Goal: Information Seeking & Learning: Learn about a topic

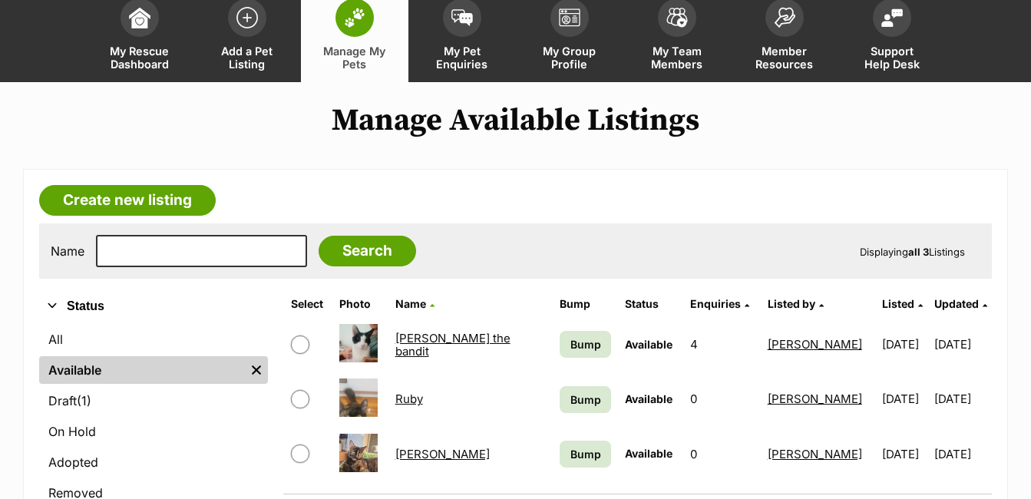
scroll to position [123, 0]
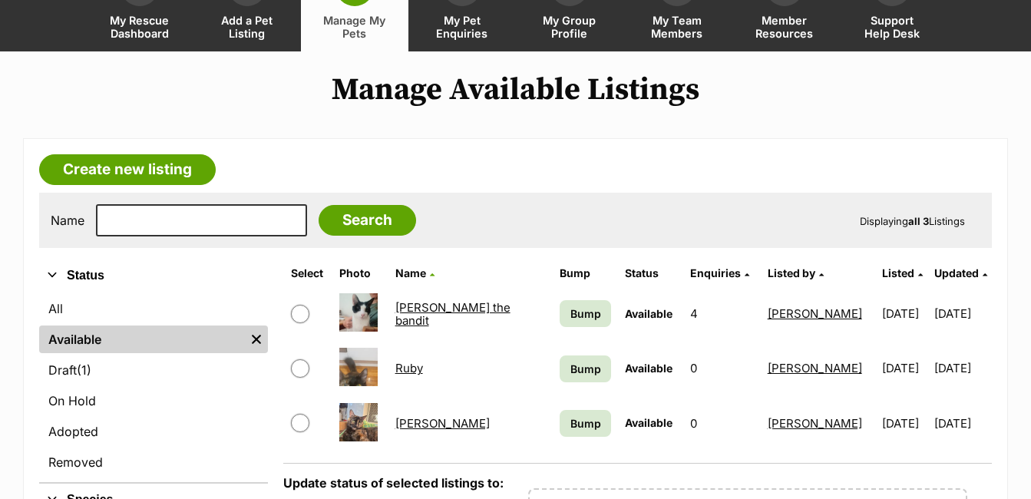
click at [416, 428] on link "[PERSON_NAME]" at bounding box center [442, 423] width 94 height 15
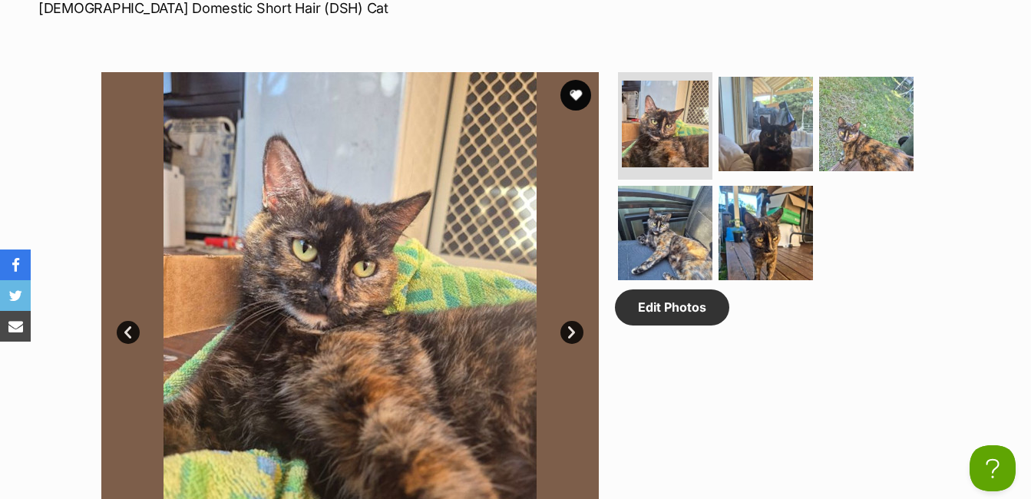
click at [570, 327] on link "Next" at bounding box center [571, 332] width 23 height 23
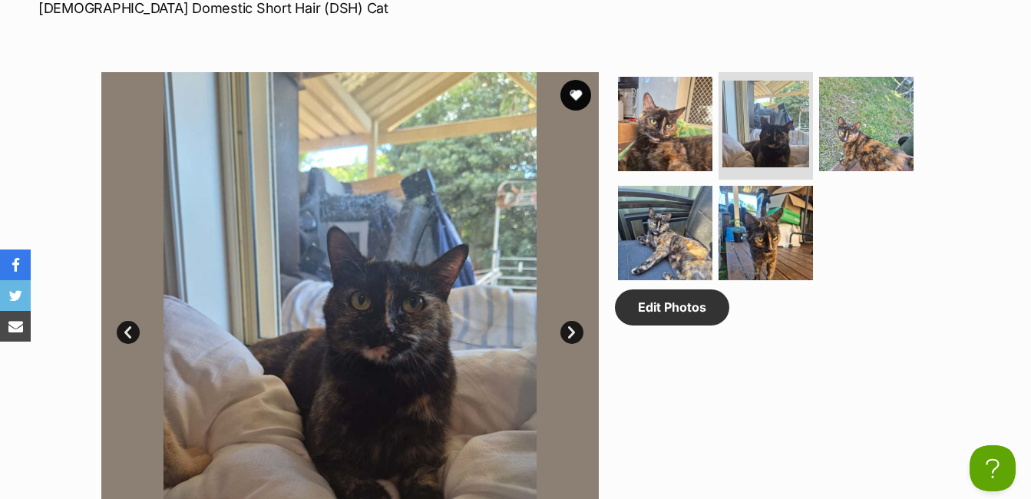
click at [570, 327] on link "Next" at bounding box center [571, 332] width 23 height 23
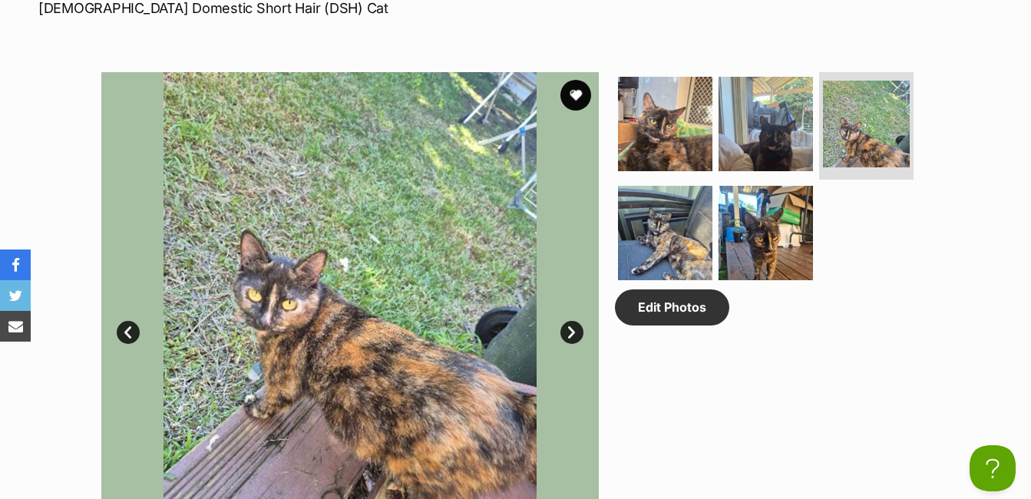
click at [570, 327] on link "Next" at bounding box center [571, 332] width 23 height 23
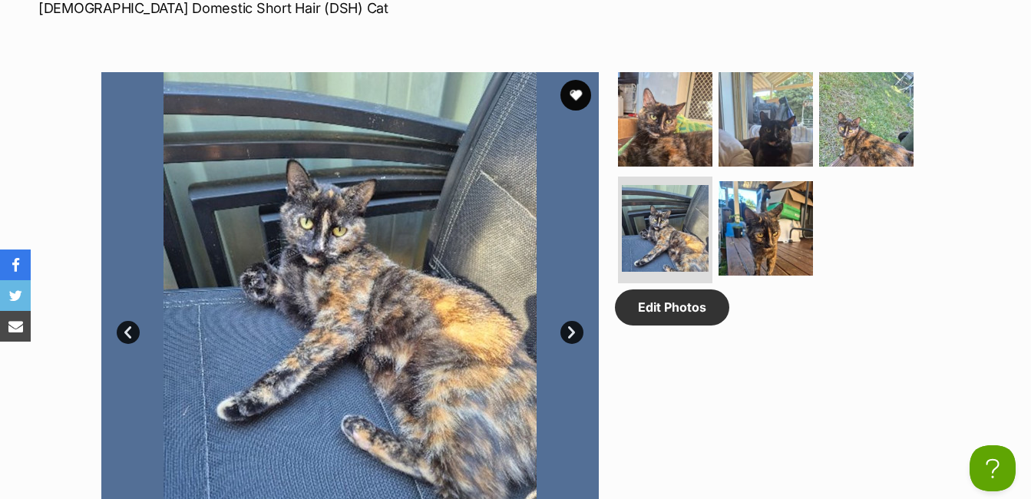
click at [570, 327] on link "Next" at bounding box center [571, 332] width 23 height 23
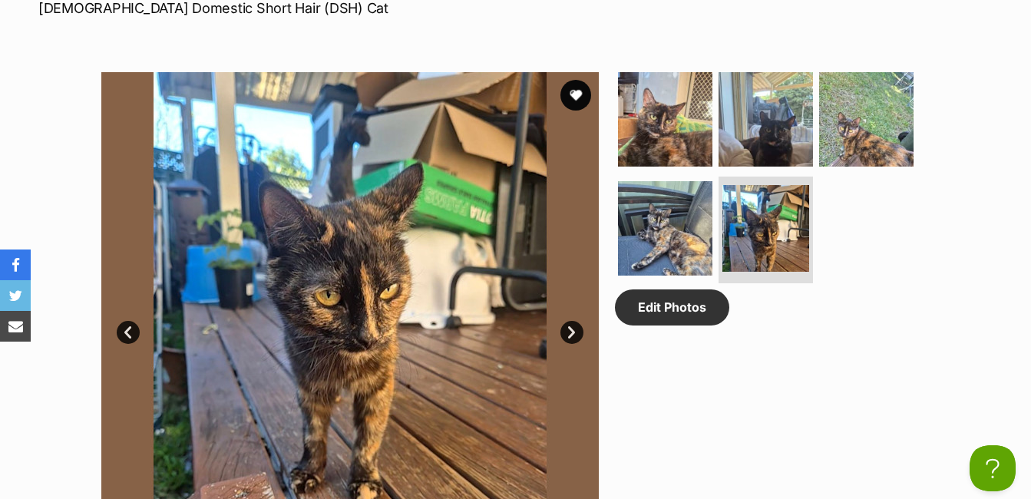
click at [570, 327] on link "Next" at bounding box center [571, 332] width 23 height 23
